Goal: Find specific page/section: Find specific page/section

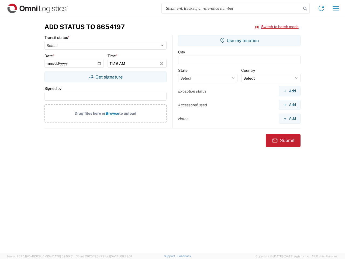
click at [232, 8] on input "search" at bounding box center [232, 8] width 140 height 10
click at [305, 9] on icon at bounding box center [306, 9] width 8 height 8
click at [321, 8] on icon at bounding box center [321, 8] width 9 height 9
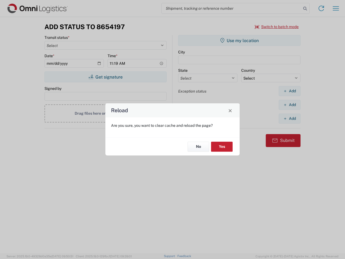
click at [277, 27] on div "Reload Are you sure, you want to clear cache and reload the page? No Yes" at bounding box center [172, 129] width 345 height 259
click at [105, 77] on div "Reload Are you sure, you want to clear cache and reload the page? No Yes" at bounding box center [172, 129] width 345 height 259
click at [239, 40] on div "Reload Are you sure, you want to clear cache and reload the page? No Yes" at bounding box center [172, 129] width 345 height 259
click at [290, 91] on div "Reload Are you sure, you want to clear cache and reload the page? No Yes" at bounding box center [172, 129] width 345 height 259
click at [290, 105] on div "Reload Are you sure, you want to clear cache and reload the page? No Yes" at bounding box center [172, 129] width 345 height 259
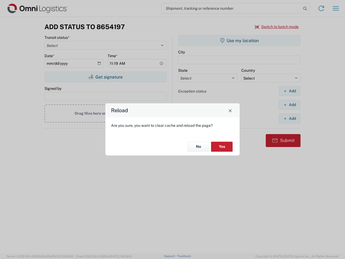
click at [290, 118] on div "Reload Are you sure, you want to clear cache and reload the page? No Yes" at bounding box center [172, 129] width 345 height 259
